Goal: Information Seeking & Learning: Learn about a topic

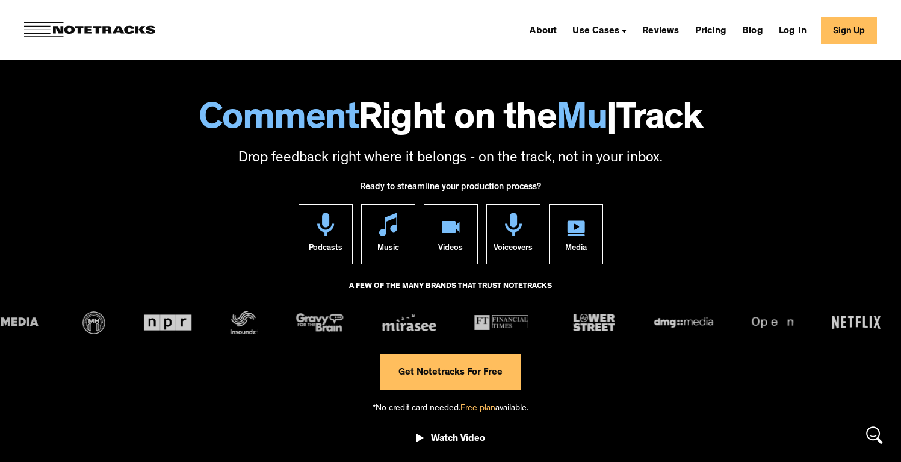
scroll to position [16, 0]
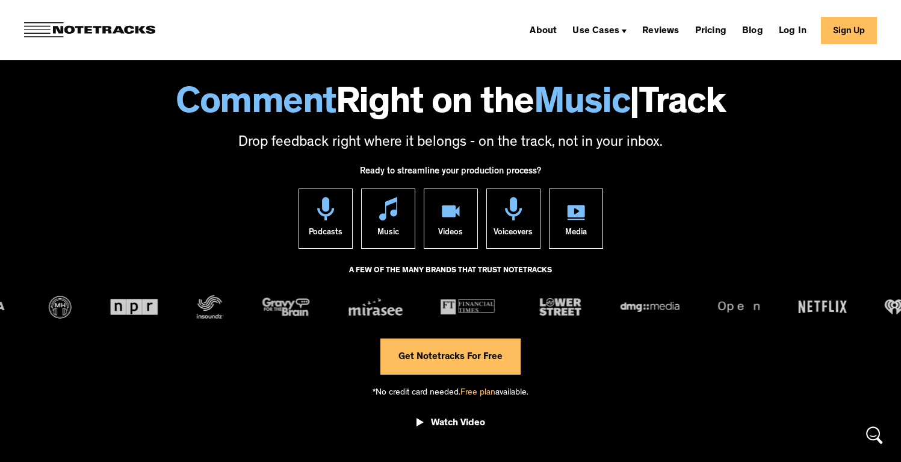
click at [436, 391] on div "*No credit card needed. Free plan available." at bounding box center [451, 392] width 156 height 34
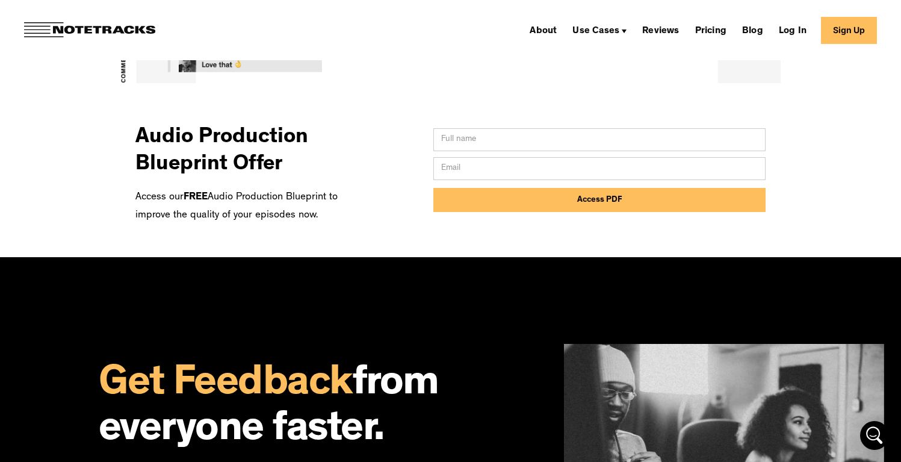
scroll to position [0, 0]
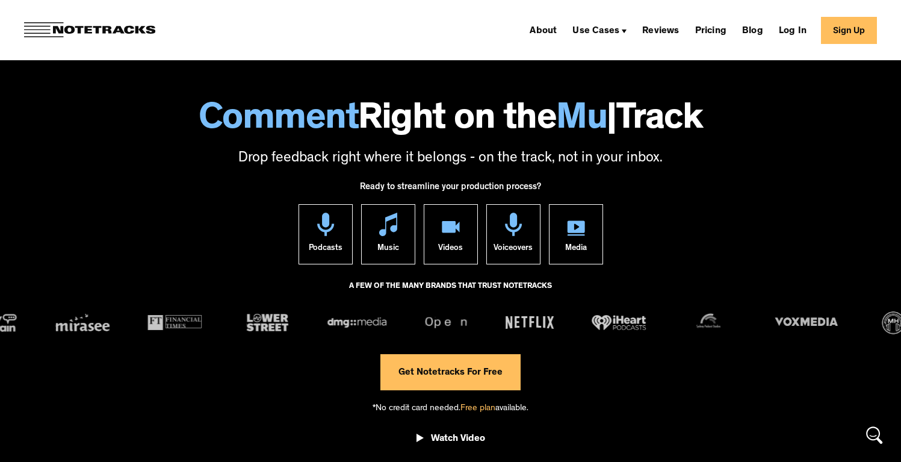
click at [123, 30] on img at bounding box center [89, 30] width 131 height 16
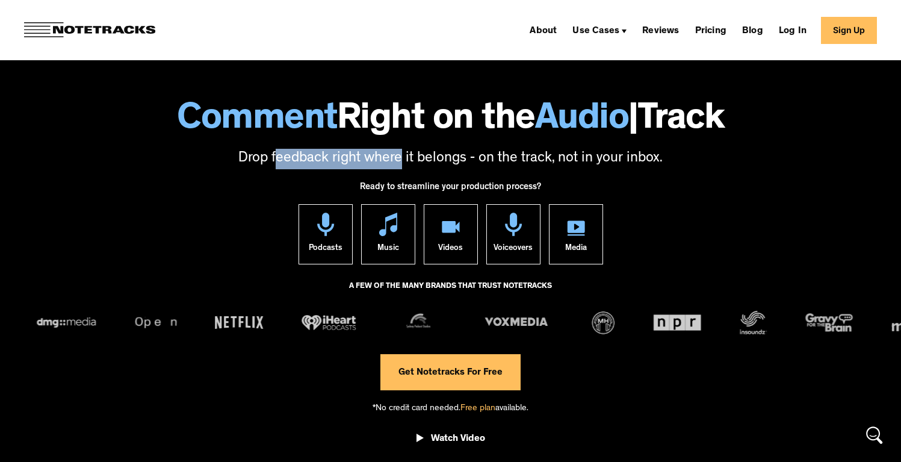
drag, startPoint x: 276, startPoint y: 161, endPoint x: 402, endPoint y: 160, distance: 125.9
click at [402, 160] on p "Drop feedback right where it belongs - on the track, not in your inbox." at bounding box center [450, 159] width 877 height 20
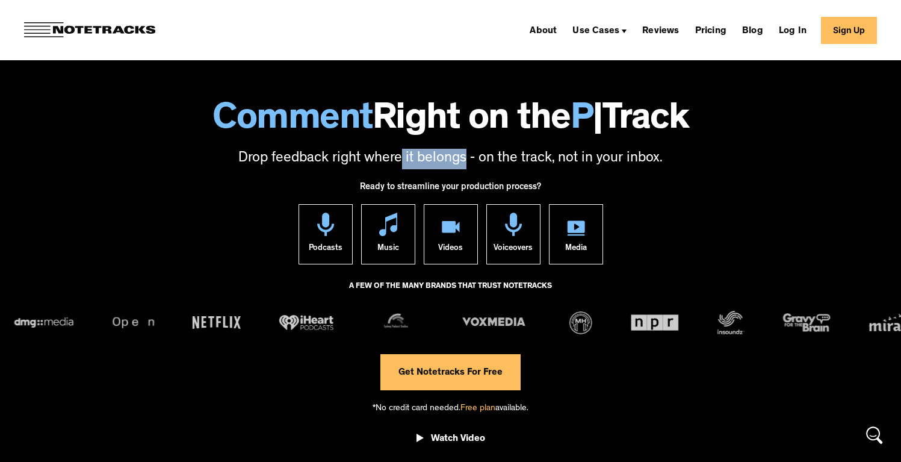
drag, startPoint x: 402, startPoint y: 160, endPoint x: 470, endPoint y: 160, distance: 67.4
click at [470, 160] on p "Drop feedback right where it belongs - on the track, not in your inbox." at bounding box center [450, 159] width 877 height 20
click at [474, 160] on p "Drop feedback right where it belongs - on the track, not in your inbox." at bounding box center [450, 159] width 877 height 20
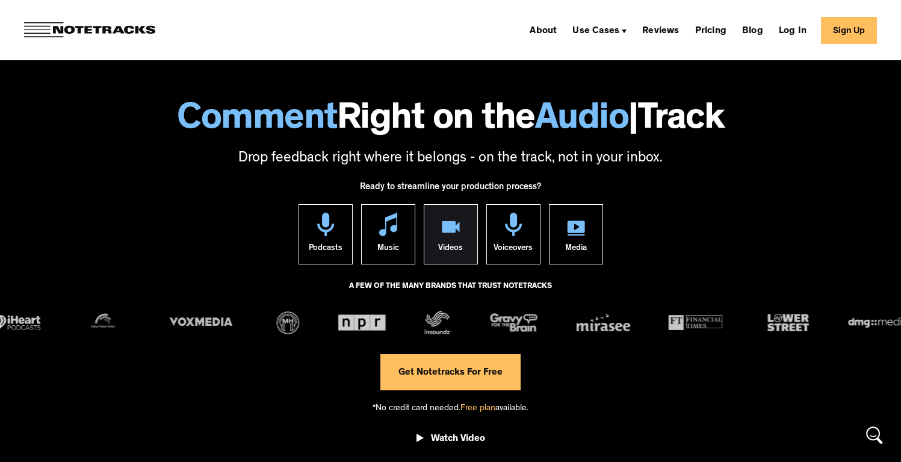
click at [446, 248] on div "Videos" at bounding box center [450, 250] width 25 height 28
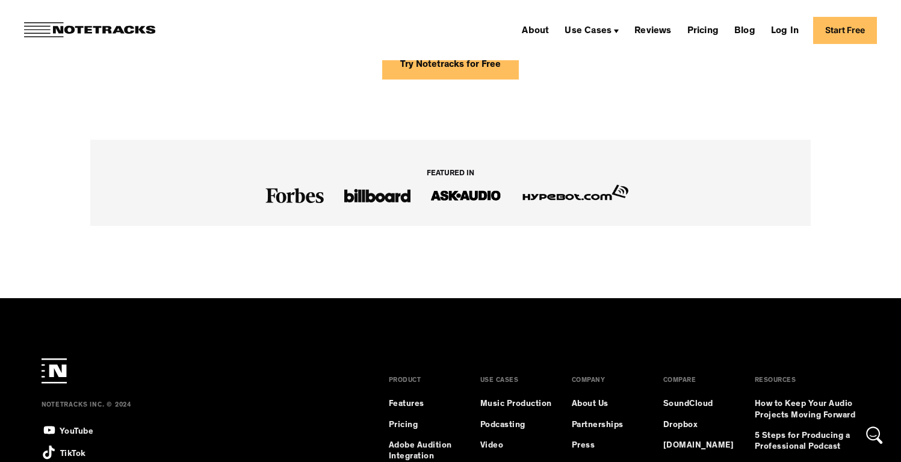
scroll to position [2244, 0]
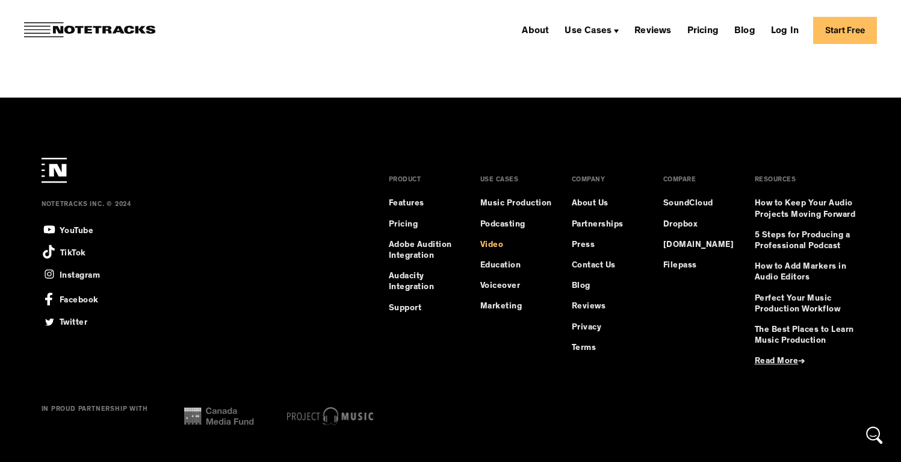
click at [494, 247] on link "Video" at bounding box center [492, 245] width 23 height 11
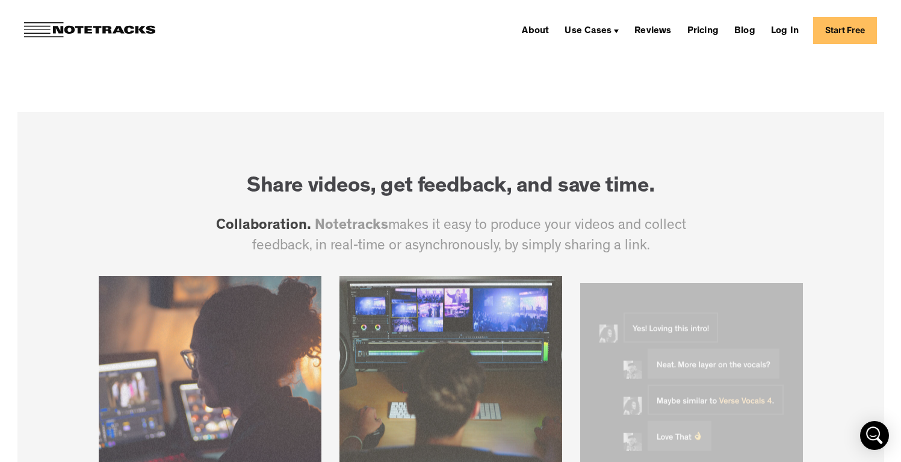
scroll to position [416, 0]
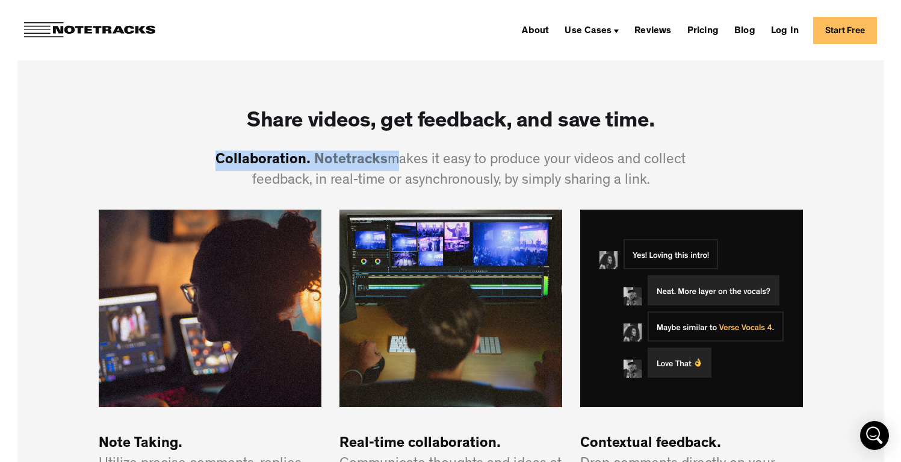
drag, startPoint x: 320, startPoint y: 148, endPoint x: 400, endPoint y: 160, distance: 81.5
click at [397, 160] on div "Share videos, get feedback, and save time. Collaboration. Notetracks makes it e…" at bounding box center [451, 153] width 524 height 111
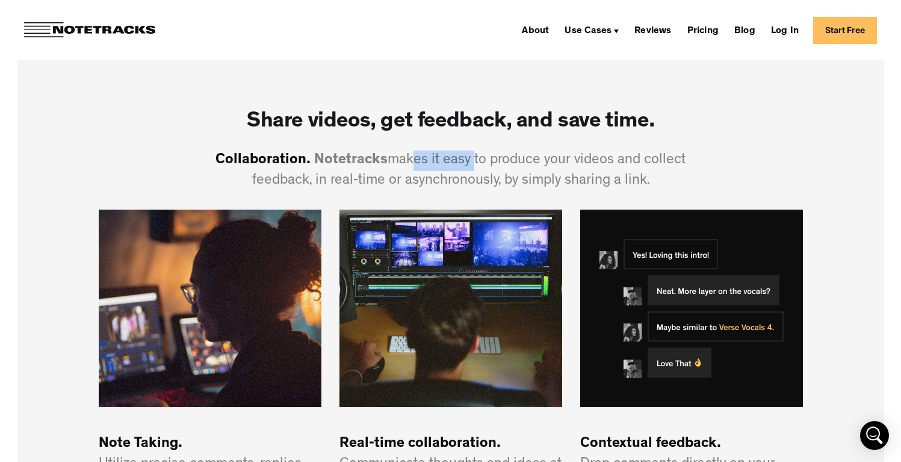
drag, startPoint x: 406, startPoint y: 160, endPoint x: 493, endPoint y: 164, distance: 87.4
click at [478, 164] on p "Collaboration. Notetracks makes it easy to produce your videos and collect feed…" at bounding box center [451, 171] width 524 height 41
drag, startPoint x: 493, startPoint y: 164, endPoint x: 539, endPoint y: 164, distance: 45.8
click at [519, 164] on p "Collaboration. Notetracks makes it easy to produce your videos and collect feed…" at bounding box center [451, 171] width 524 height 41
drag, startPoint x: 543, startPoint y: 164, endPoint x: 558, endPoint y: 164, distance: 15.1
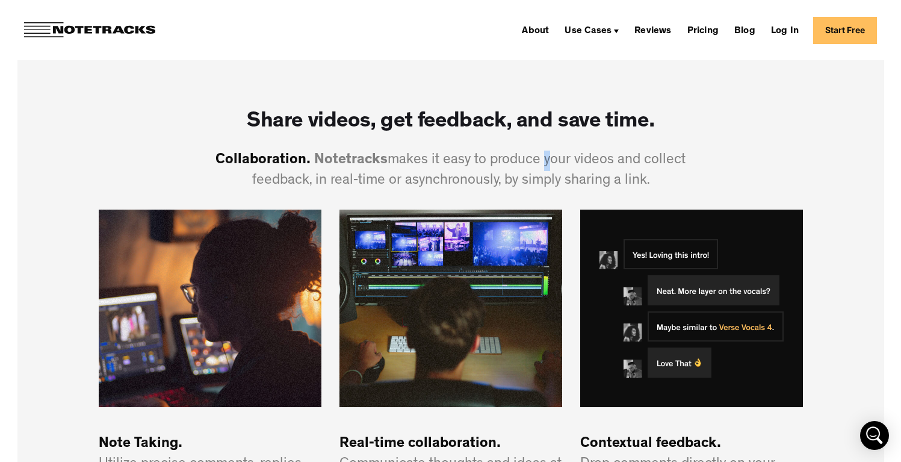
click at [543, 164] on p "Collaboration. Notetracks makes it easy to produce your videos and collect feed…" at bounding box center [451, 171] width 524 height 41
click at [559, 164] on p "Collaboration. Notetracks makes it easy to produce your videos and collect feed…" at bounding box center [451, 171] width 524 height 41
